Goal: Check status: Check status

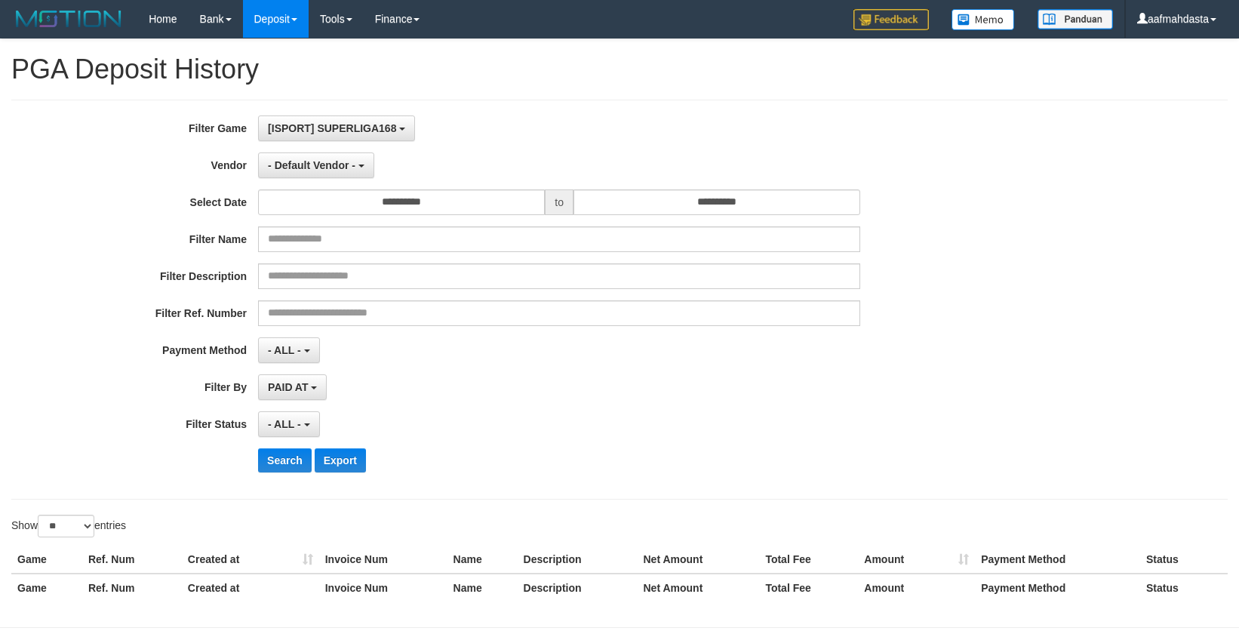
select select "**"
click at [300, 155] on button "- Default Vendor -" at bounding box center [316, 165] width 116 height 26
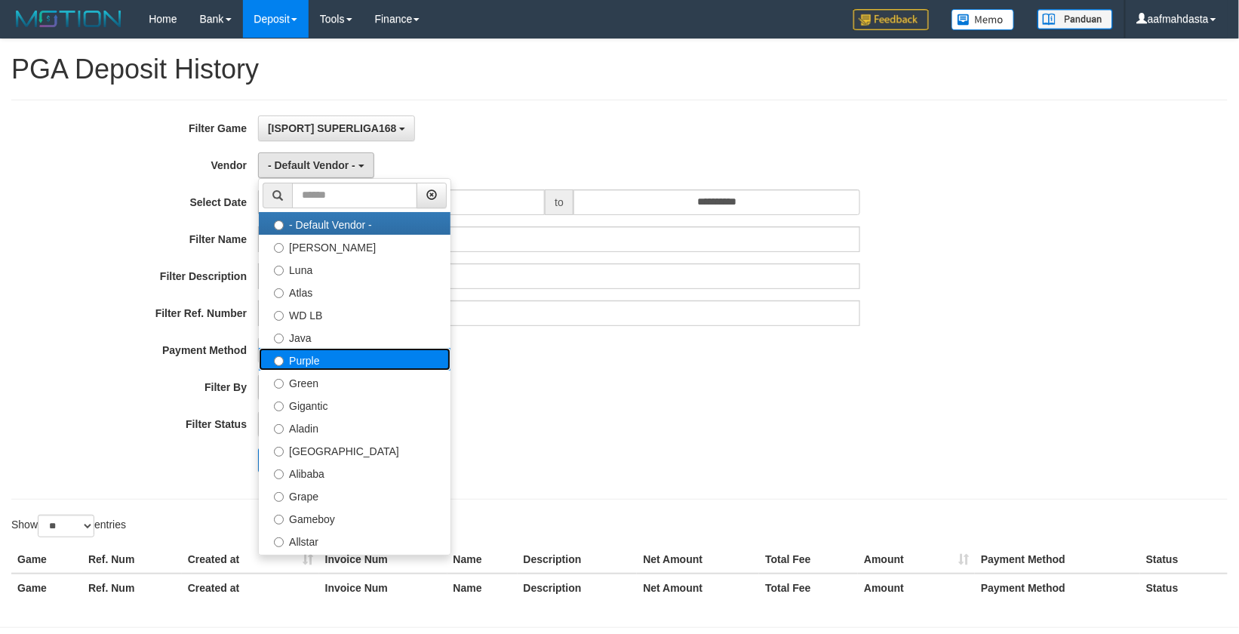
click at [315, 362] on label "Purple" at bounding box center [355, 359] width 192 height 23
select select "**********"
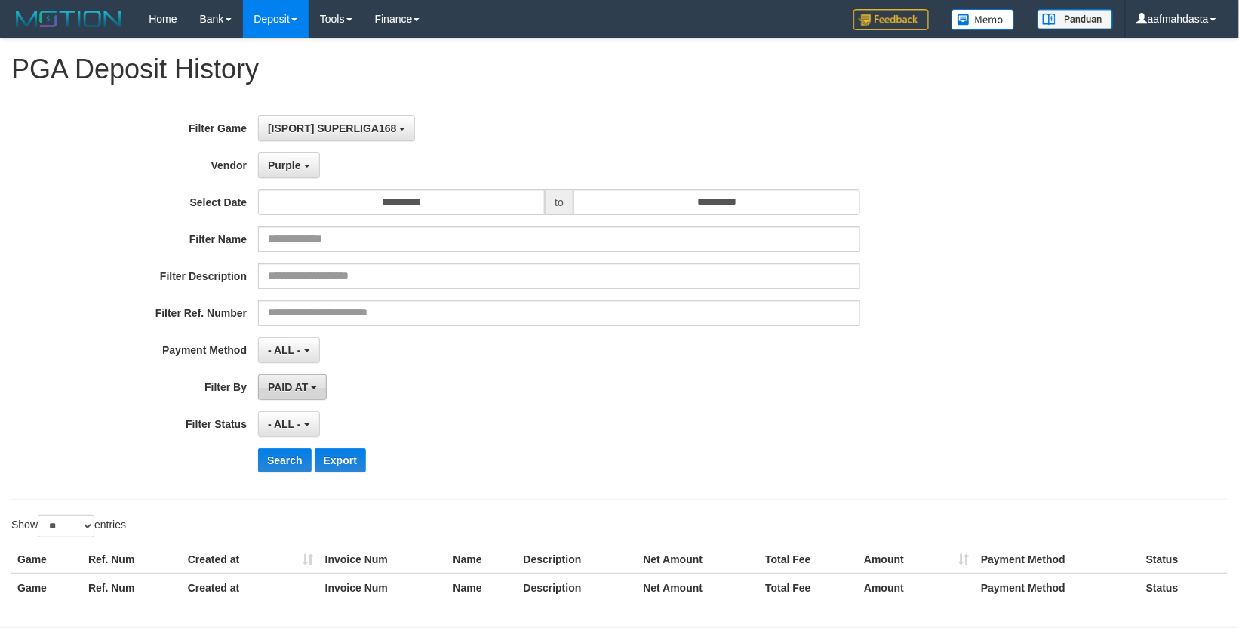
click at [297, 389] on span "PAID AT" at bounding box center [288, 387] width 40 height 12
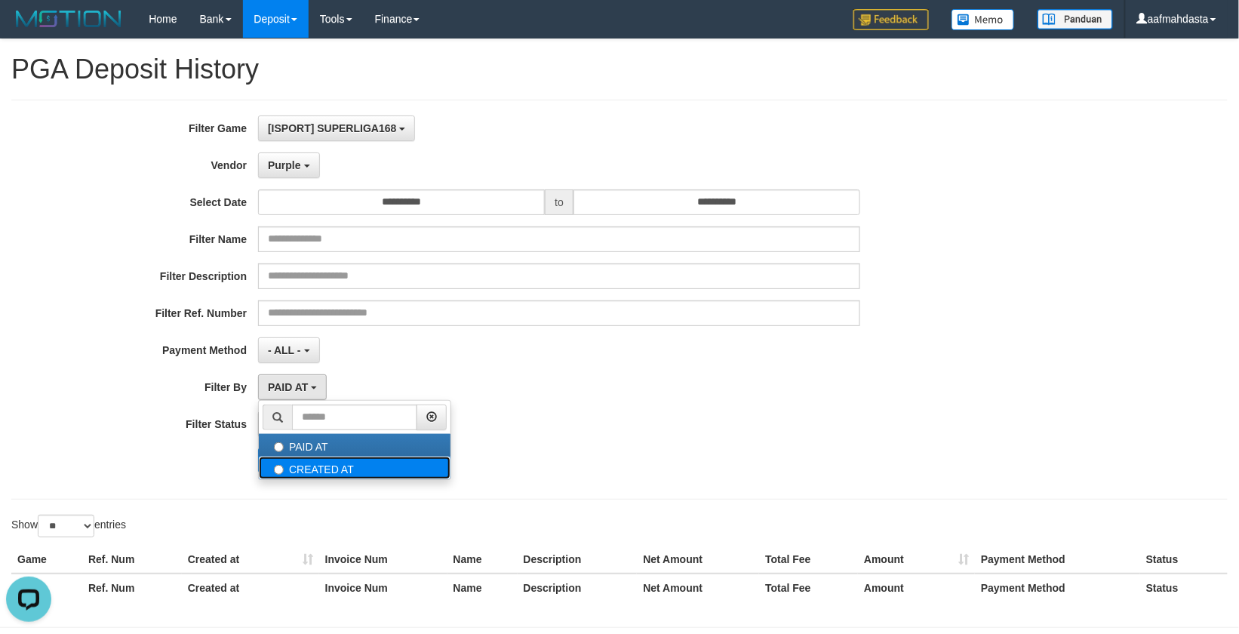
scroll to position [0, 0]
drag, startPoint x: 300, startPoint y: 469, endPoint x: 299, endPoint y: 457, distance: 12.8
click at [300, 469] on label "CREATED AT" at bounding box center [355, 468] width 192 height 23
select select "*"
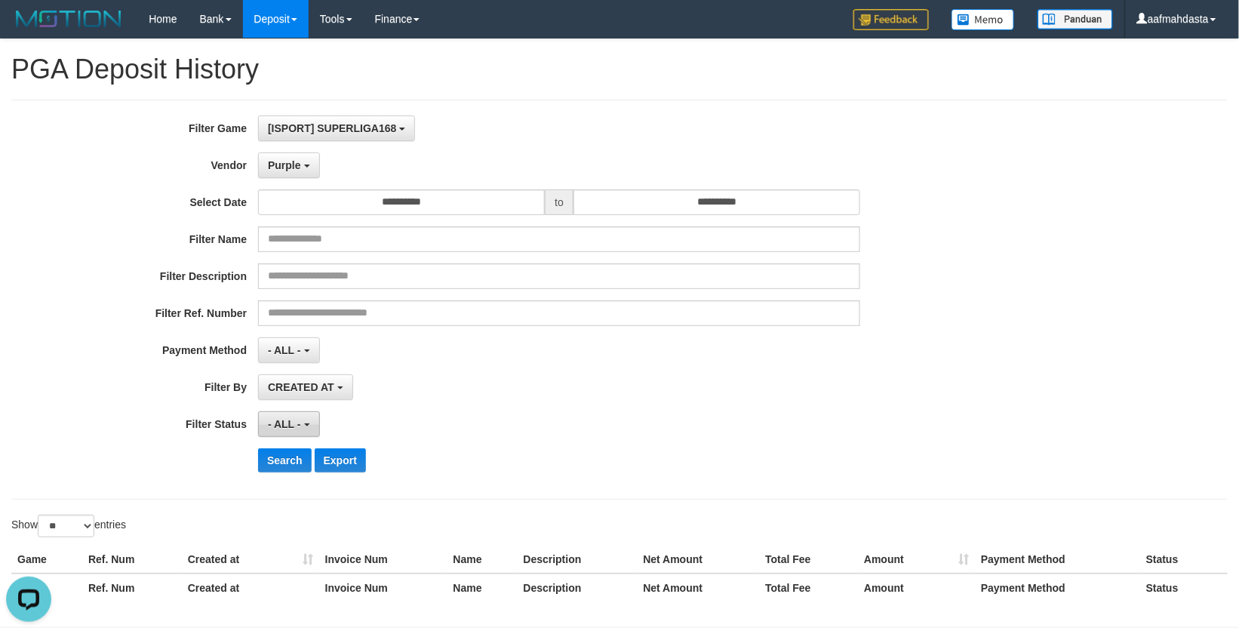
click at [297, 430] on span "- ALL -" at bounding box center [284, 424] width 33 height 12
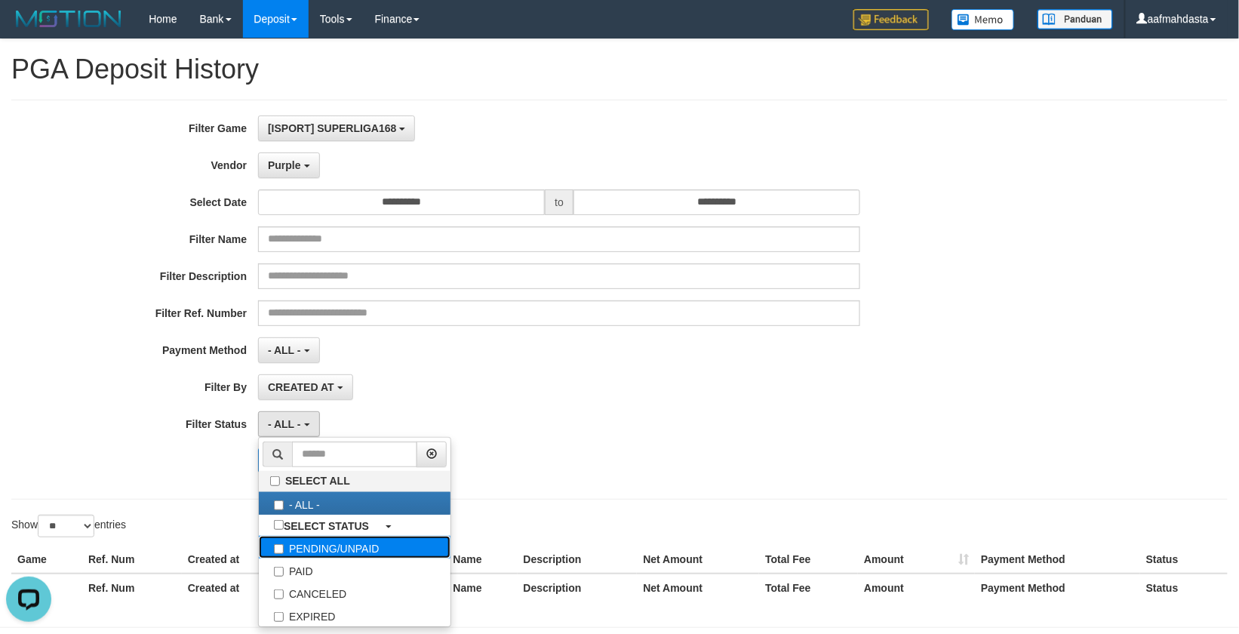
click at [308, 550] on label "PENDING/UNPAID" at bounding box center [355, 547] width 192 height 23
select select "*"
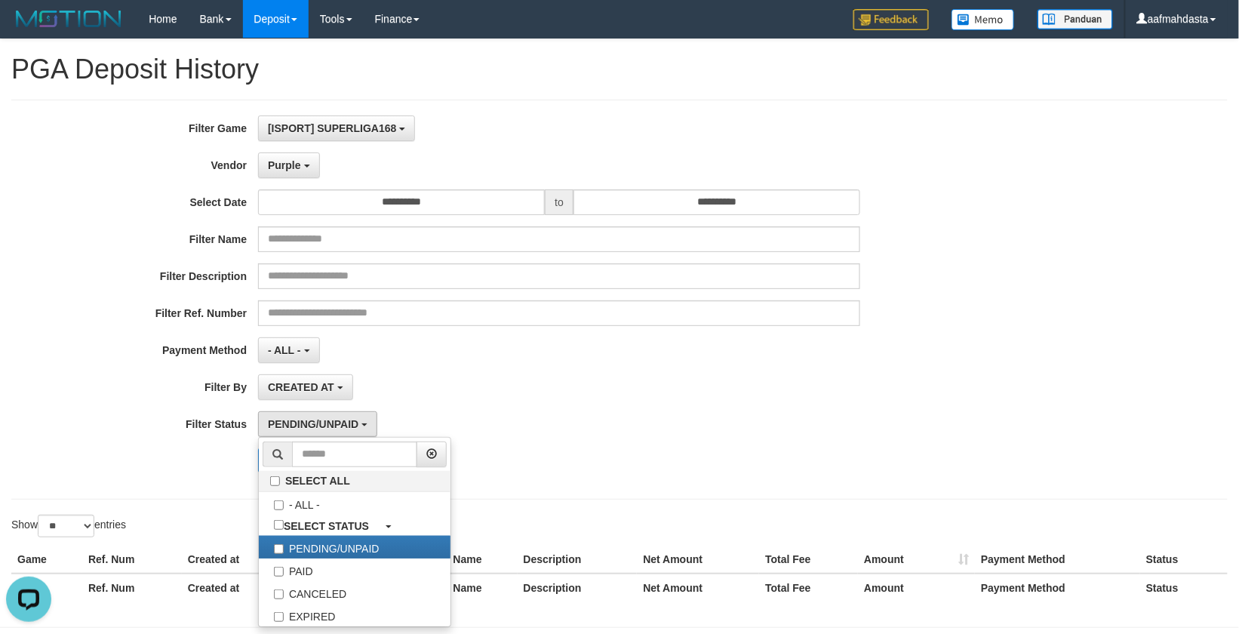
drag, startPoint x: 157, startPoint y: 487, endPoint x: 229, endPoint y: 484, distance: 72.5
click at [158, 487] on div "**********" at bounding box center [619, 300] width 1216 height 400
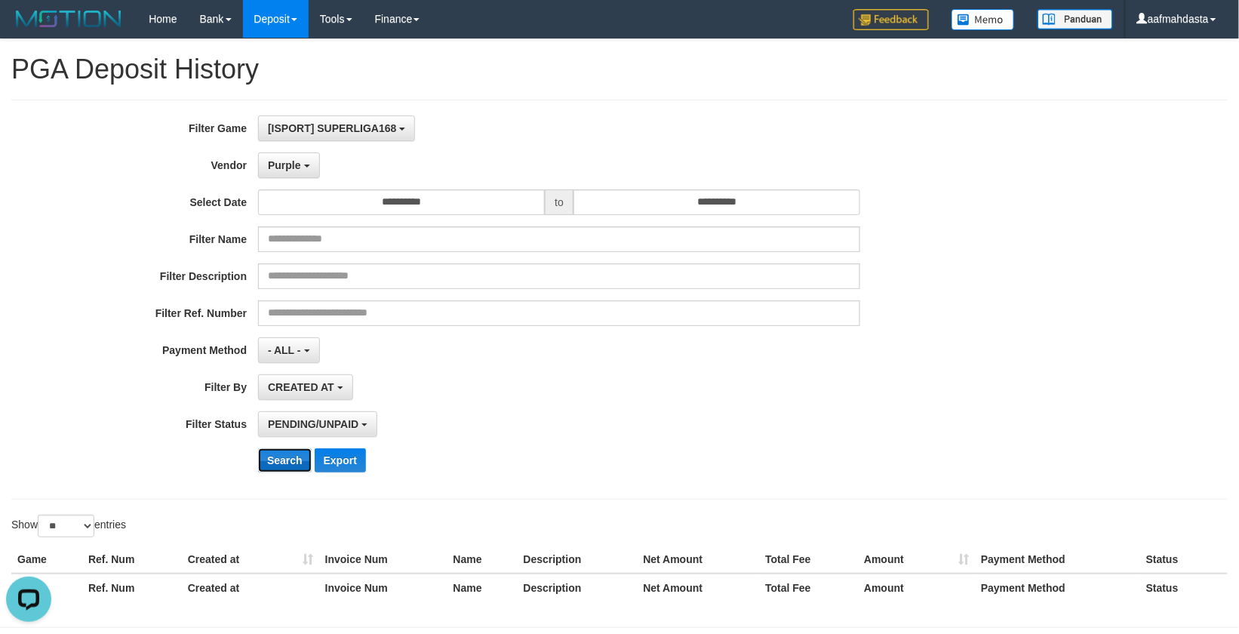
click at [263, 463] on button "Search" at bounding box center [285, 460] width 54 height 24
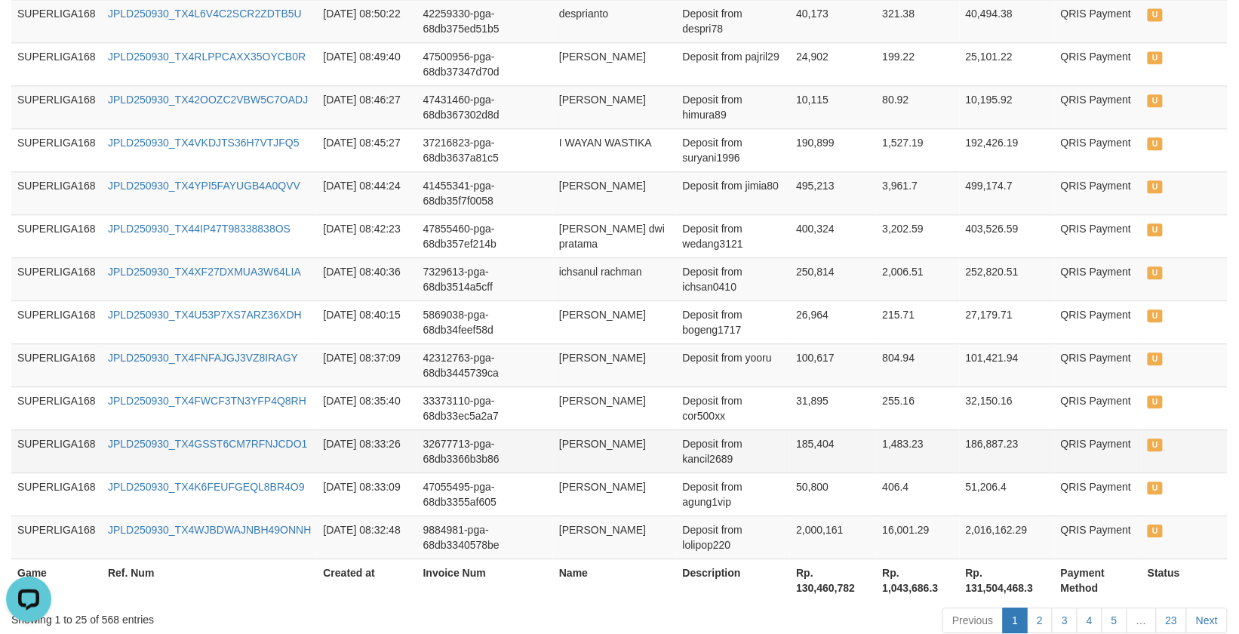
scroll to position [1203, 0]
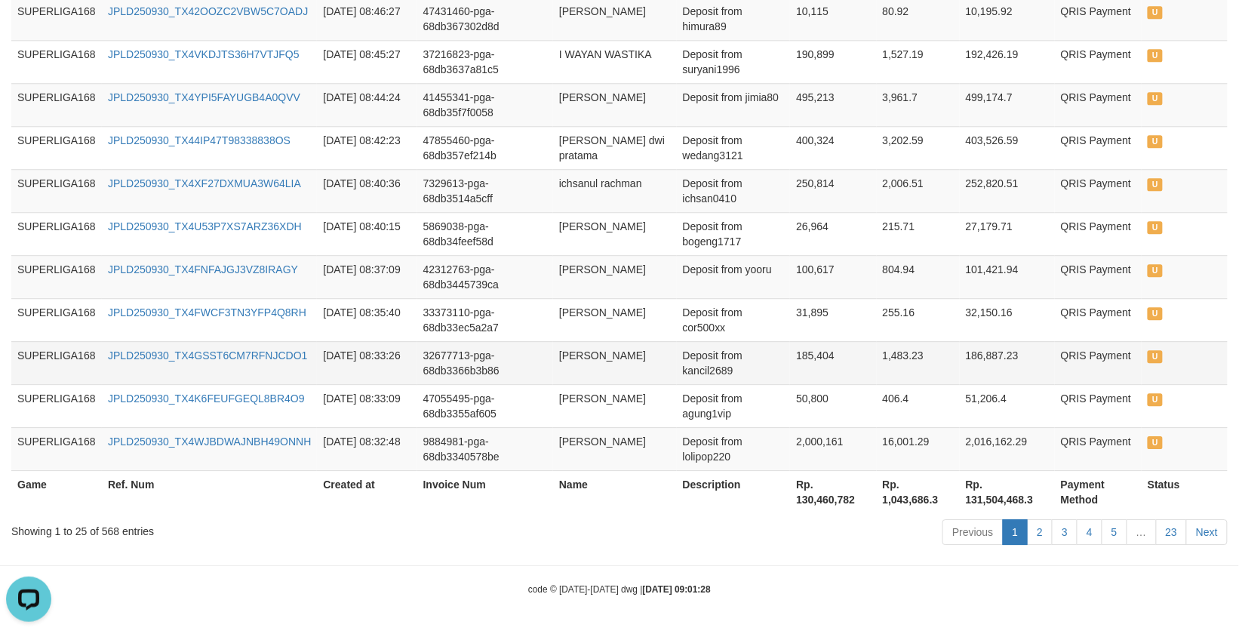
click at [463, 364] on td "32677713-pga-68db3366b3b86" at bounding box center [485, 362] width 136 height 43
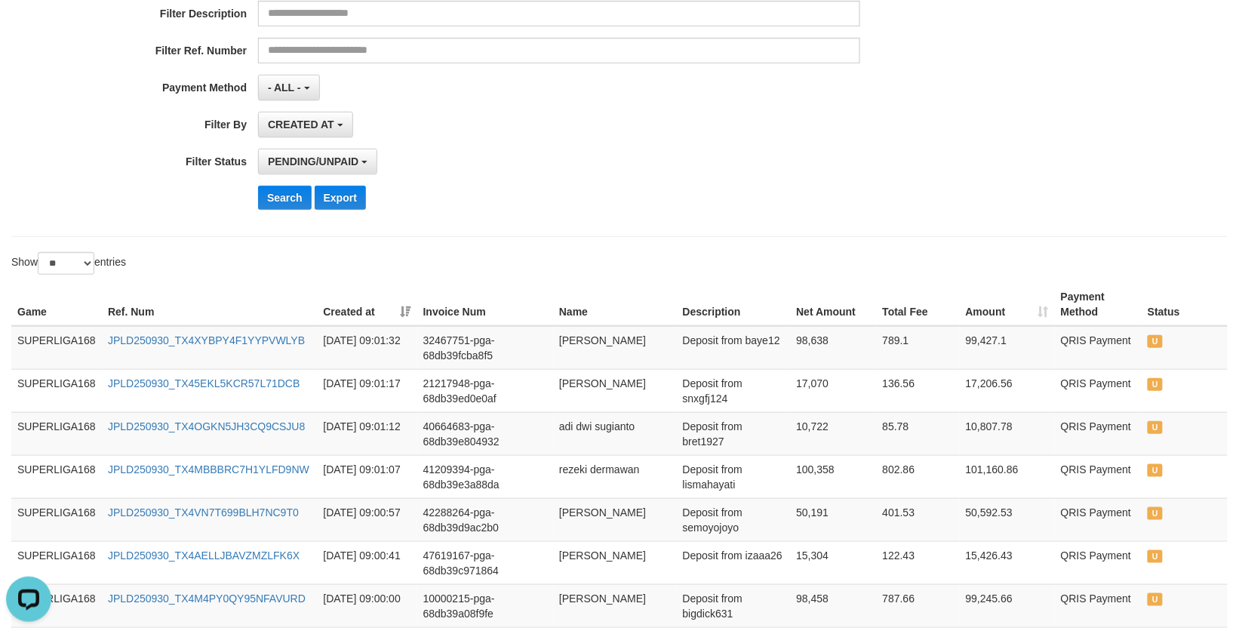
scroll to position [0, 0]
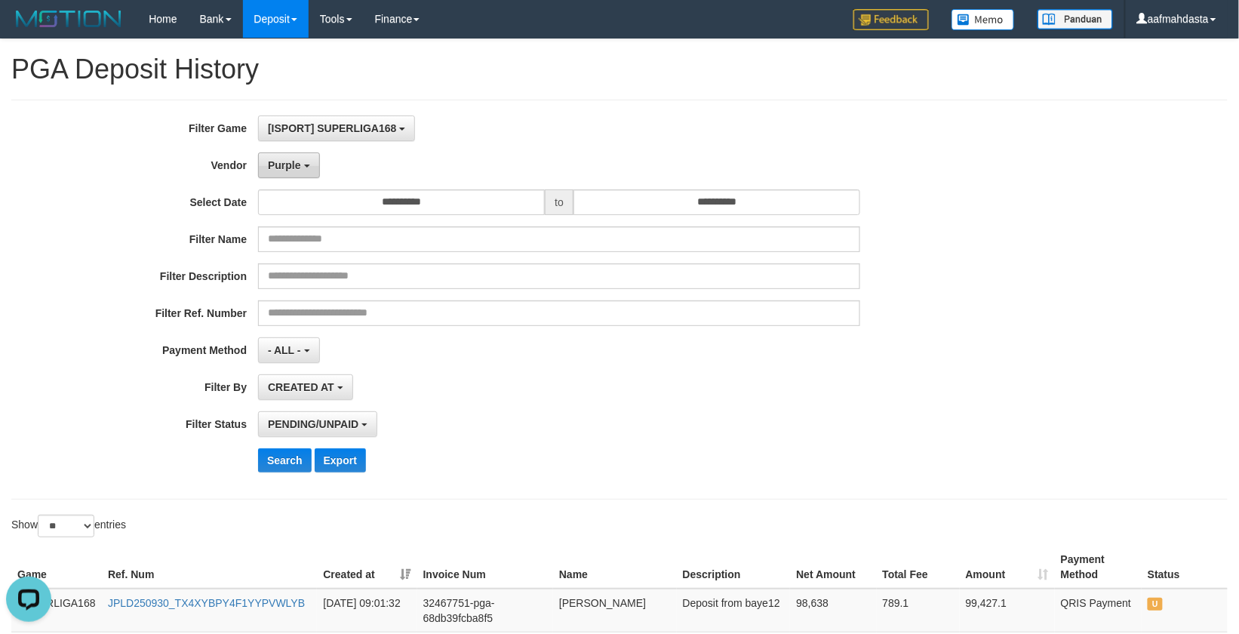
click at [297, 164] on span "Purple" at bounding box center [284, 165] width 33 height 12
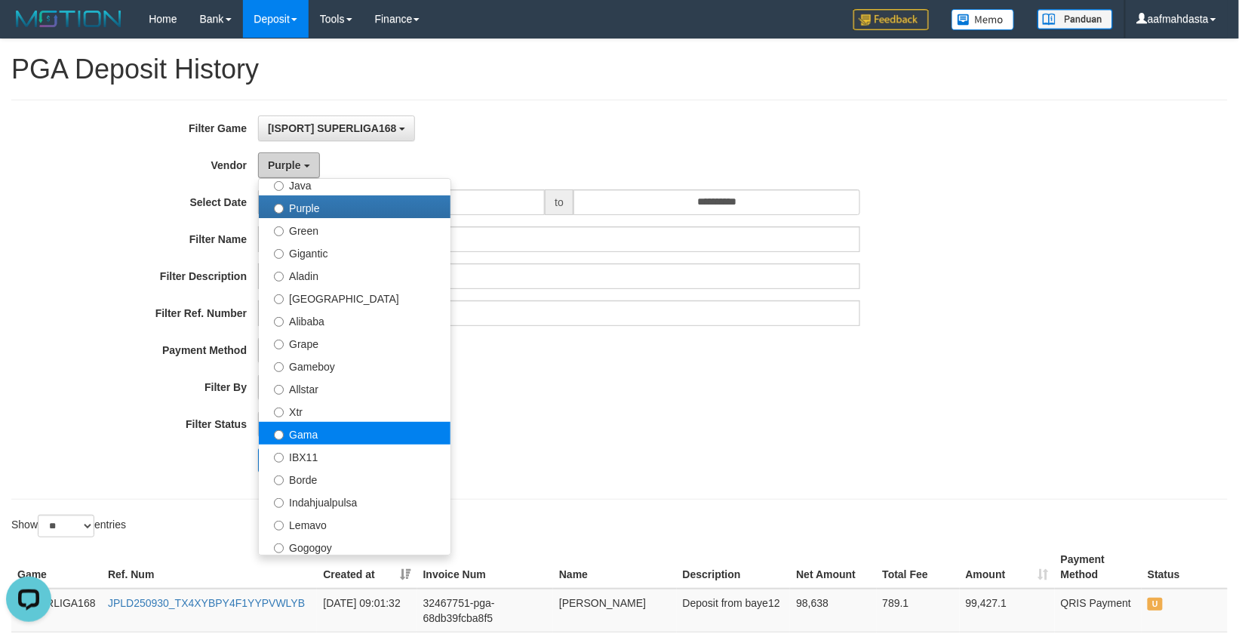
scroll to position [201, 0]
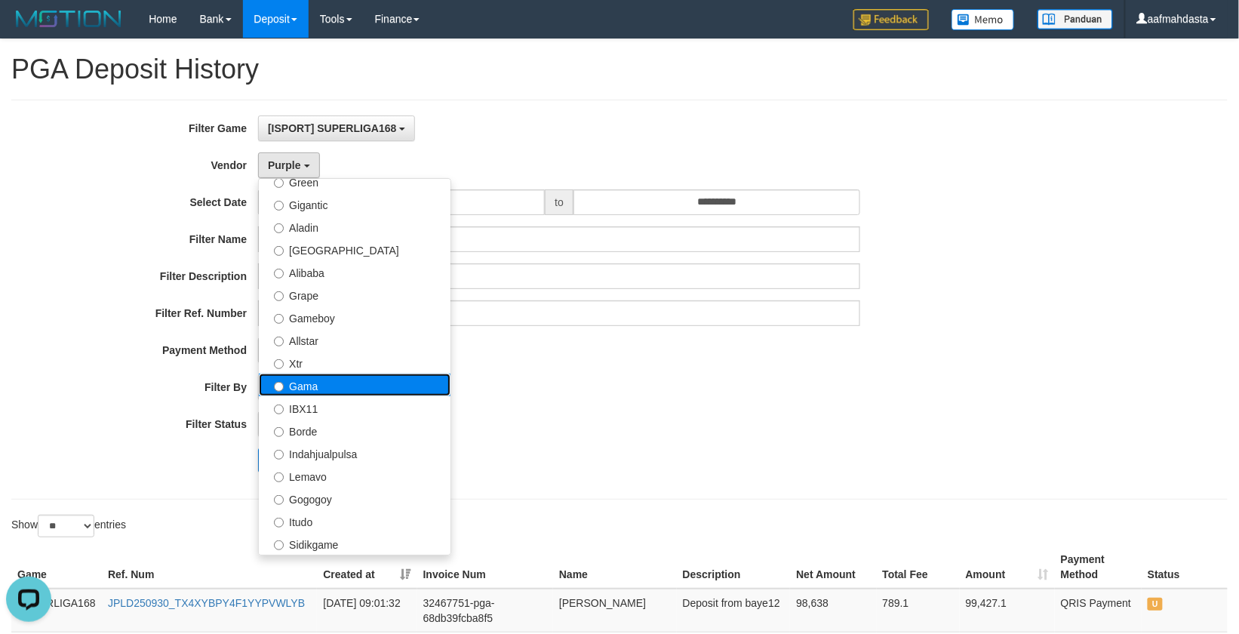
click at [321, 384] on label "Gama" at bounding box center [355, 385] width 192 height 23
select select "**********"
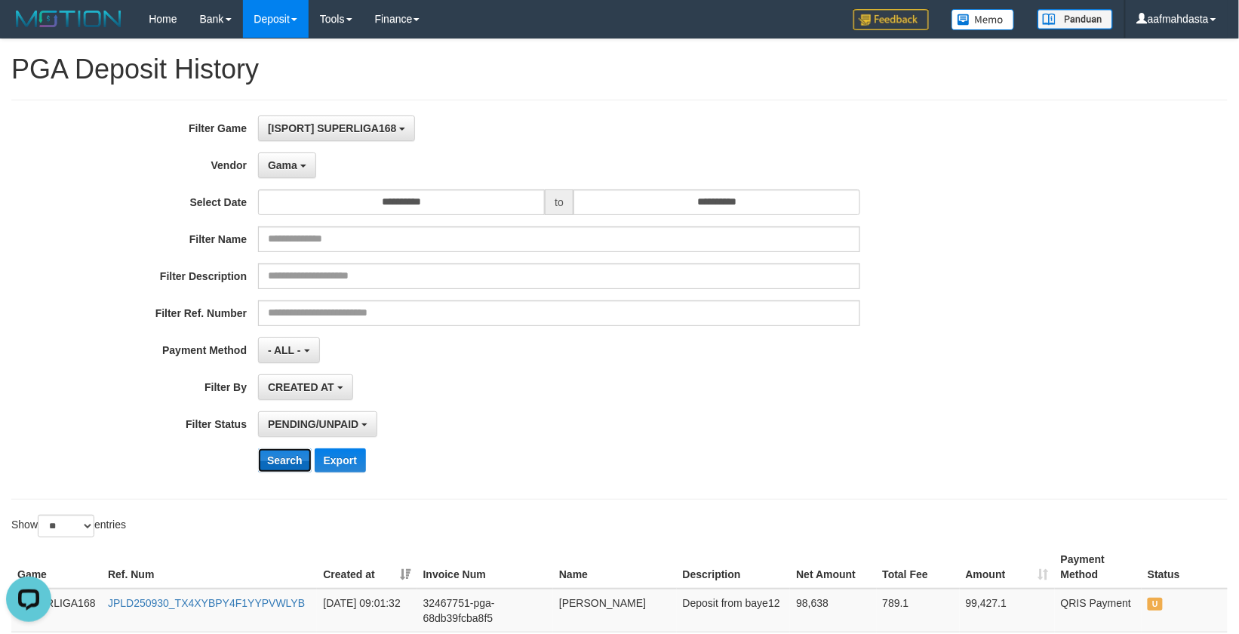
click at [299, 466] on button "Search" at bounding box center [285, 460] width 54 height 24
click at [502, 418] on div "PENDING/UNPAID SELECT ALL - ALL - SELECT STATUS PENDING/UNPAID PAID CANCELED EX…" at bounding box center [559, 424] width 602 height 26
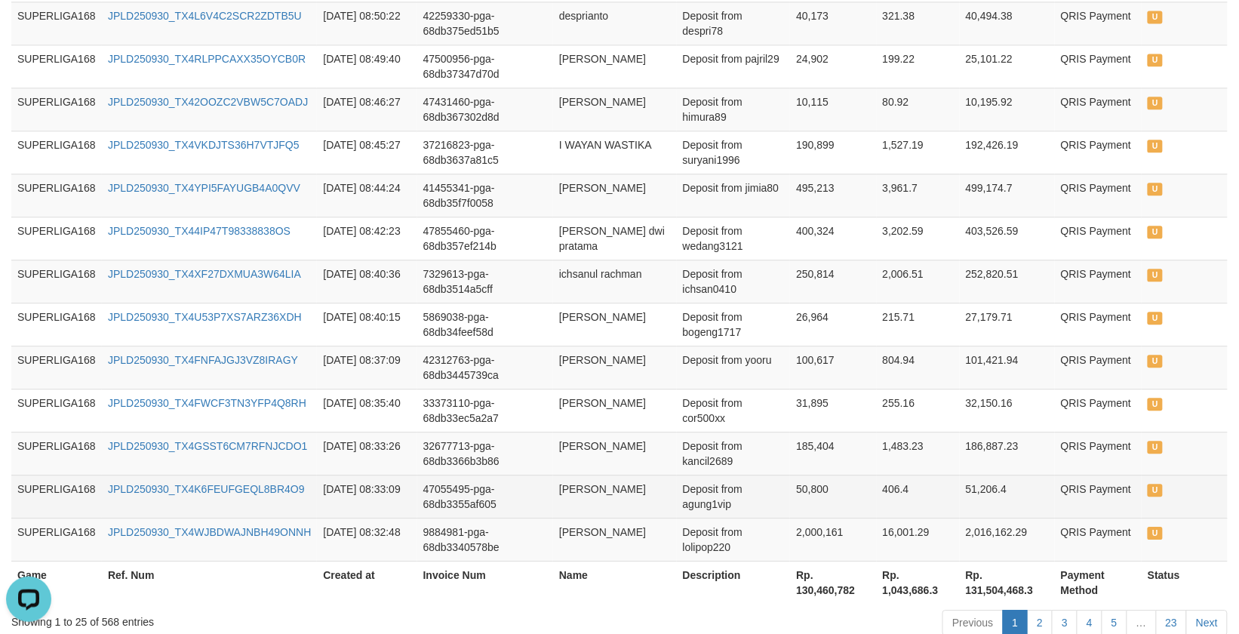
scroll to position [1203, 0]
